Goal: Navigation & Orientation: Find specific page/section

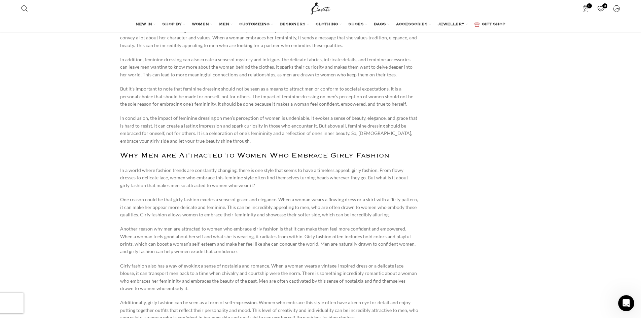
scroll to position [572, 0]
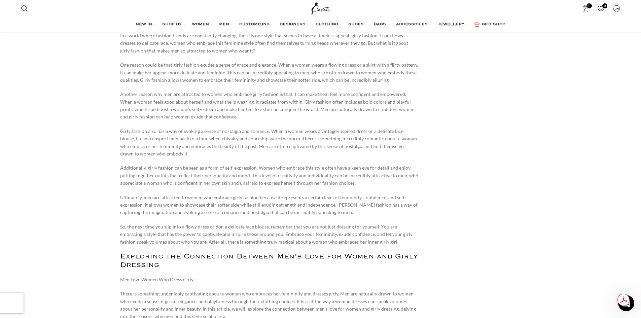
scroll to position [706, 0]
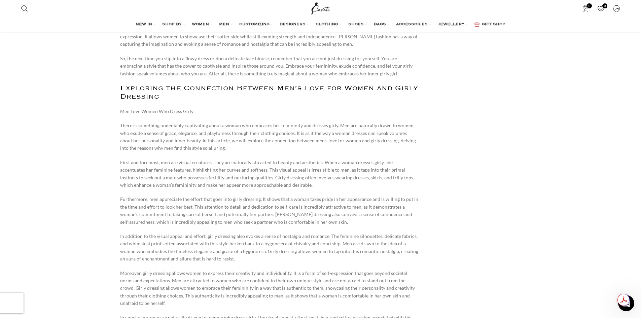
scroll to position [874, 0]
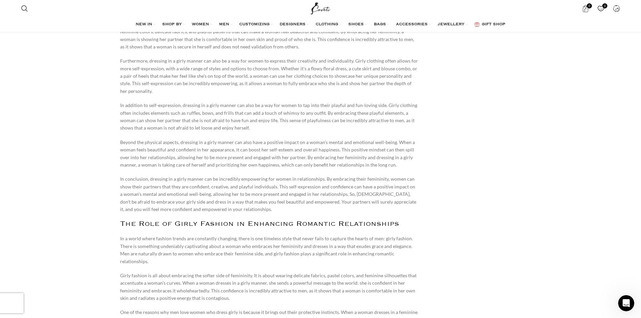
scroll to position [1547, 0]
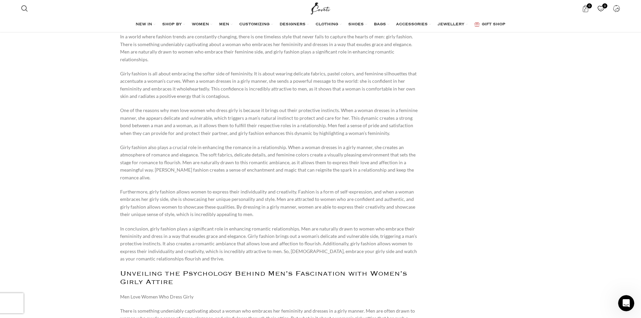
scroll to position [1681, 0]
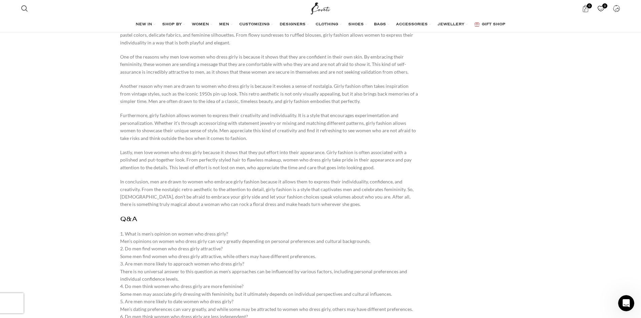
scroll to position [3228, 0]
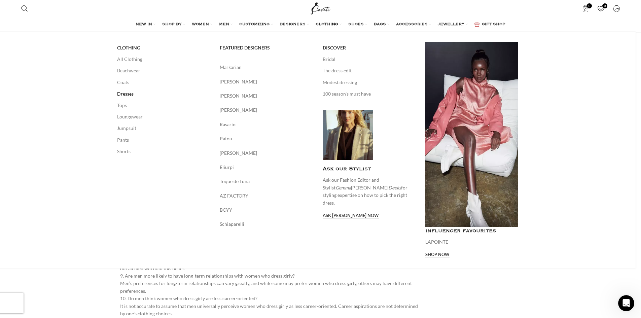
click at [121, 94] on link "Dresses" at bounding box center [163, 93] width 93 height 11
